Goal: Transaction & Acquisition: Purchase product/service

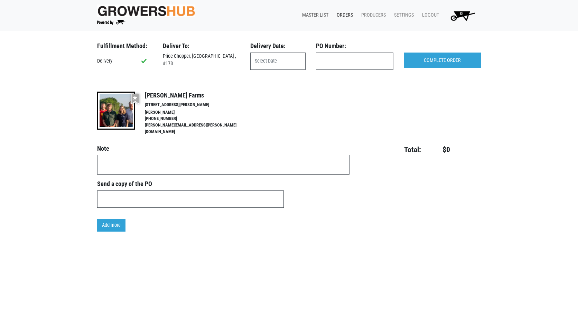
click at [325, 14] on link "Master List" at bounding box center [314, 15] width 35 height 13
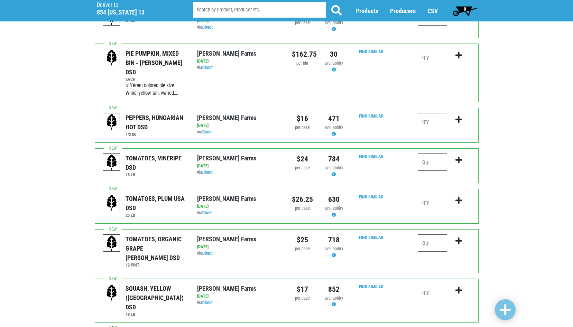
scroll to position [173, 0]
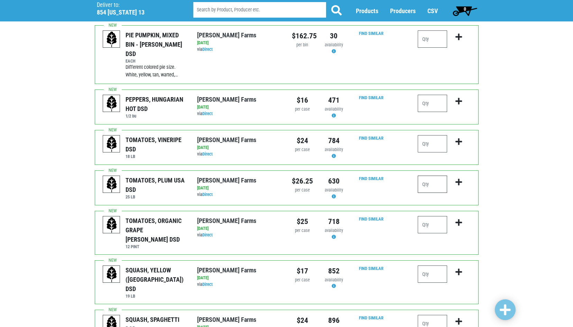
click at [431, 178] on input "number" at bounding box center [432, 184] width 29 height 17
type input "2"
click at [425, 266] on input "number" at bounding box center [432, 274] width 29 height 17
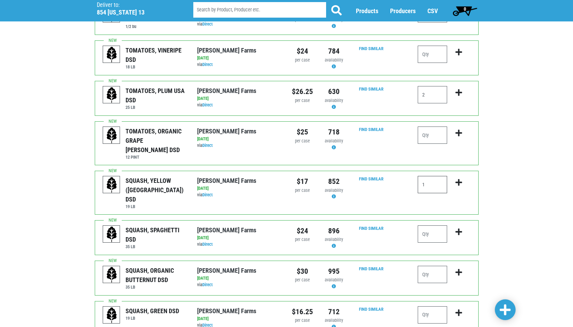
scroll to position [277, 0]
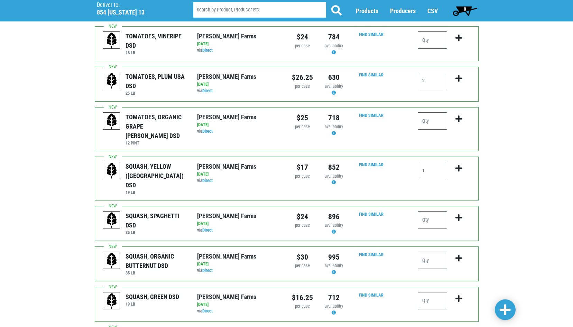
type input "1"
click at [428, 292] on input "number" at bounding box center [432, 300] width 29 height 17
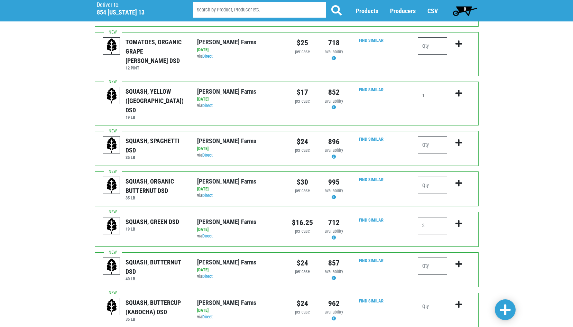
scroll to position [380, 0]
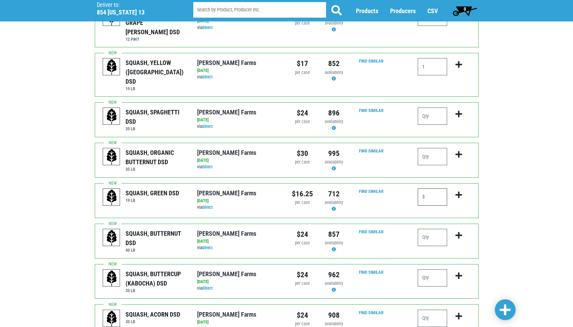
type input "3"
click at [427, 229] on input "number" at bounding box center [432, 237] width 29 height 17
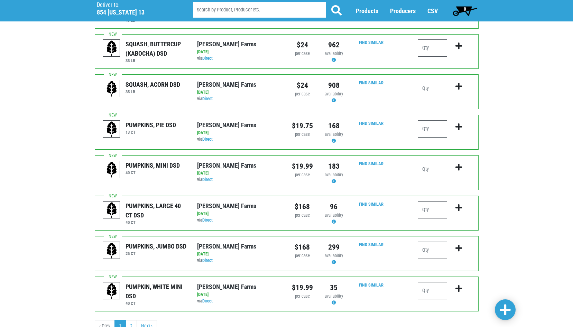
scroll to position [611, 0]
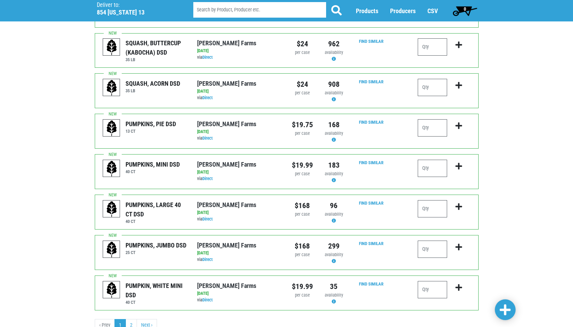
type input "1"
click at [502, 309] on span at bounding box center [505, 310] width 11 height 12
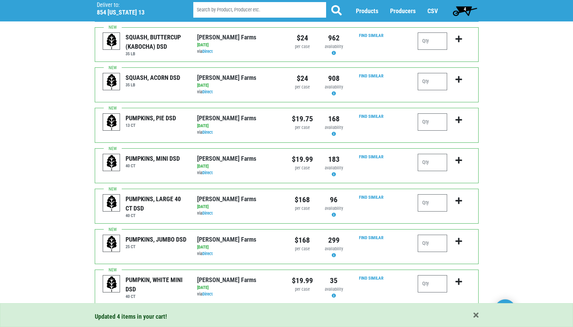
scroll to position [652, 0]
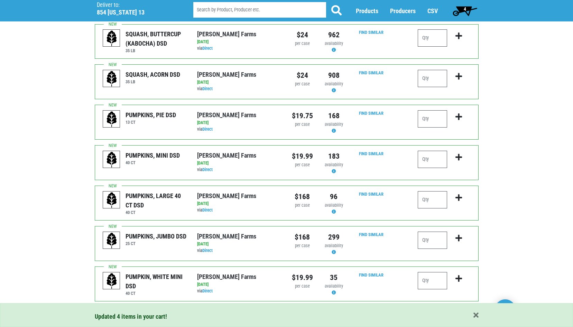
click at [133, 310] on link "2" at bounding box center [131, 316] width 11 height 12
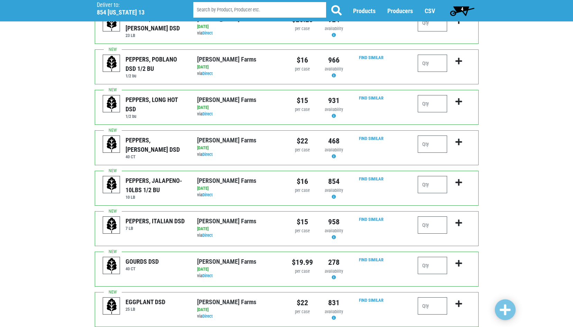
scroll to position [69, 0]
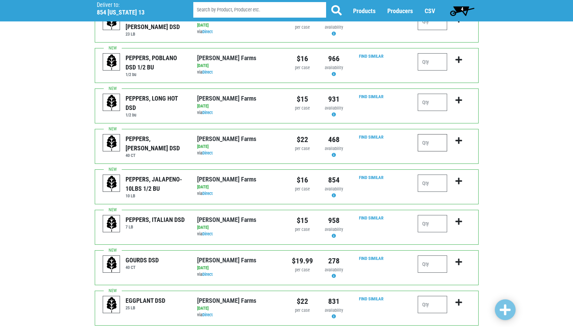
click at [420, 142] on input "number" at bounding box center [432, 142] width 29 height 17
click at [434, 191] on input "number" at bounding box center [432, 183] width 29 height 17
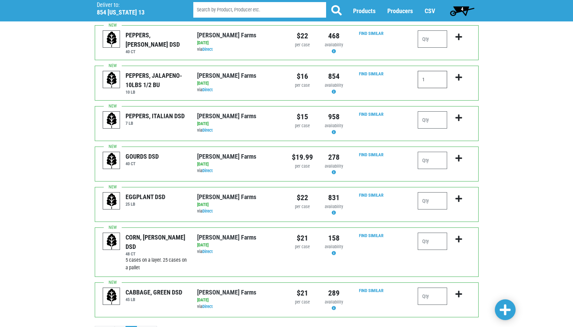
scroll to position [207, 0]
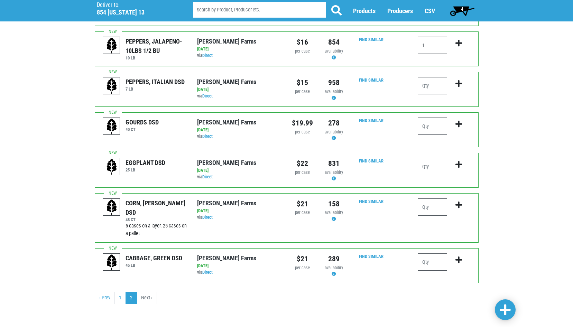
type input "1"
click at [422, 261] on input "number" at bounding box center [432, 261] width 29 height 17
type input "1"
click at [502, 309] on span at bounding box center [505, 310] width 11 height 12
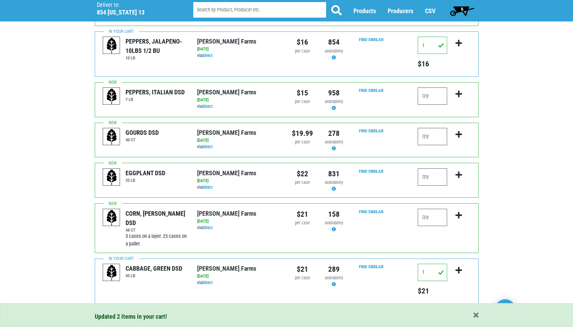
click at [462, 8] on span "6" at bounding box center [462, 9] width 2 height 6
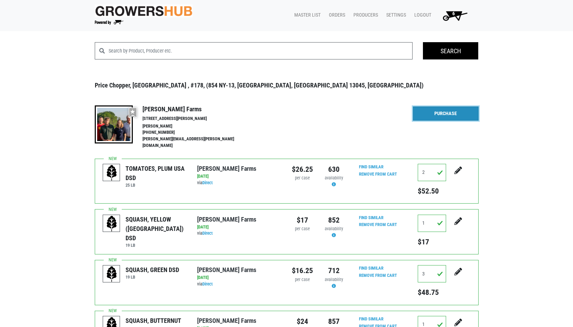
click at [438, 117] on link "Purchase" at bounding box center [446, 113] width 66 height 15
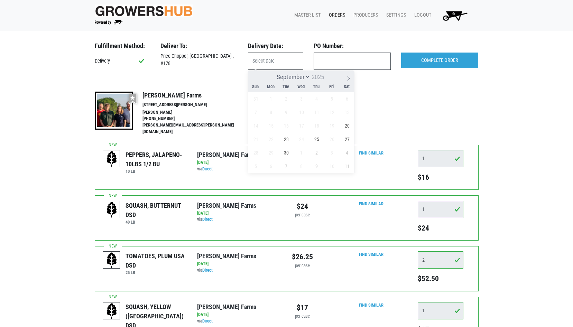
click at [280, 63] on input "text" at bounding box center [275, 61] width 55 height 17
click at [346, 127] on span "20" at bounding box center [346, 125] width 13 height 13
type input "[DATE]"
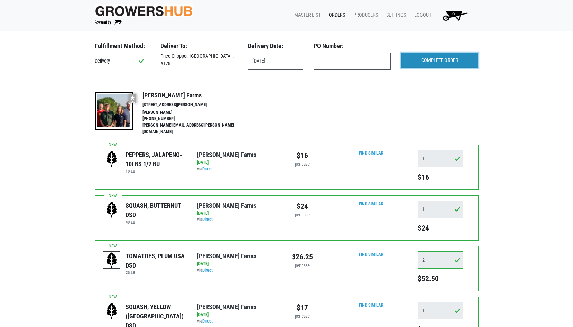
click at [434, 61] on input "COMPLETE ORDER" at bounding box center [439, 61] width 77 height 16
